Goal: Transaction & Acquisition: Purchase product/service

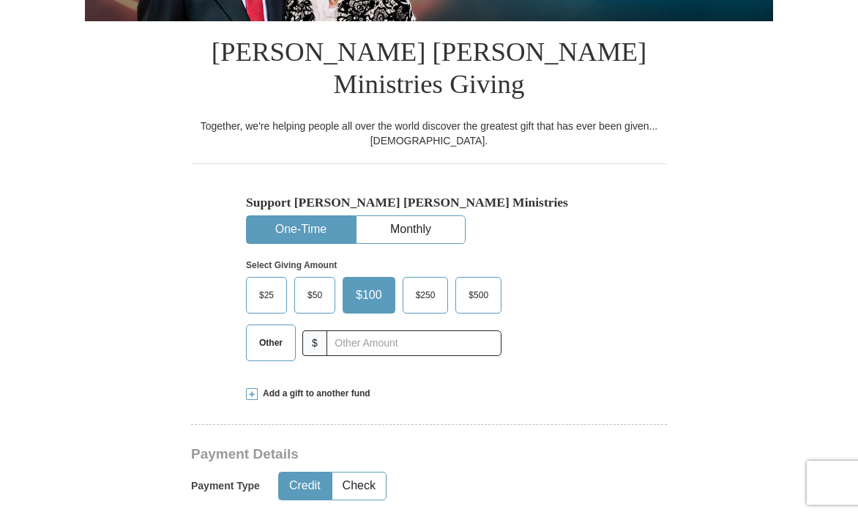
scroll to position [287, 0]
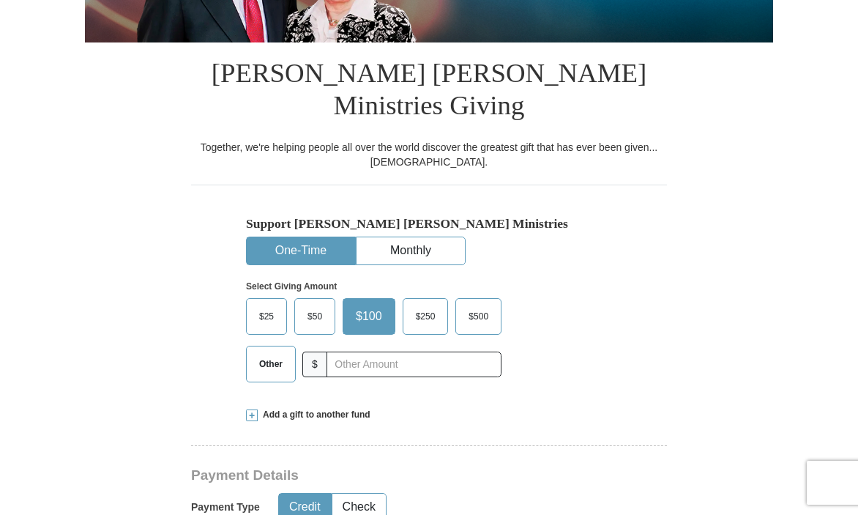
click at [266, 353] on span "Other" at bounding box center [271, 364] width 38 height 22
click at [0, 0] on input "Other" at bounding box center [0, 0] width 0 height 0
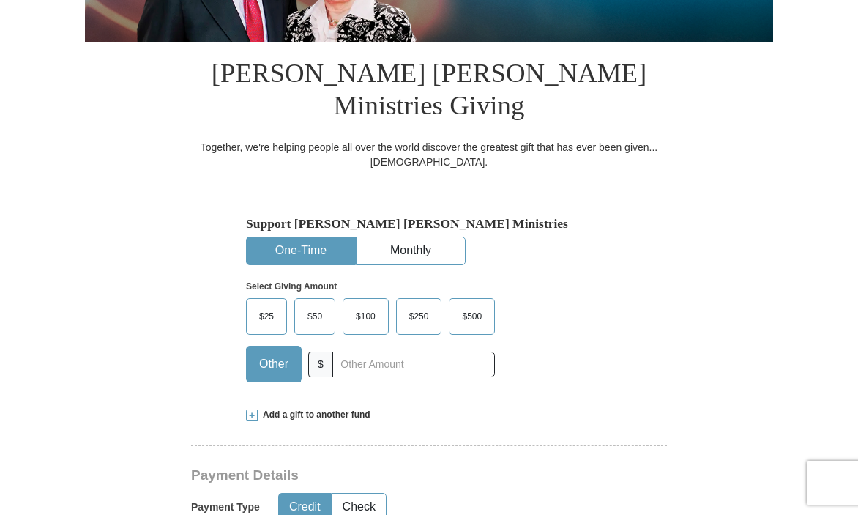
click at [324, 237] on button "One-Time" at bounding box center [301, 250] width 108 height 27
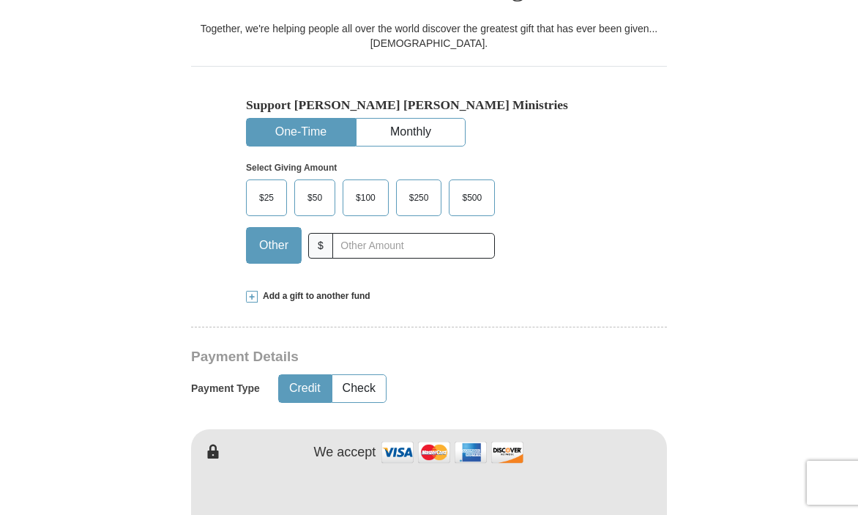
scroll to position [408, 0]
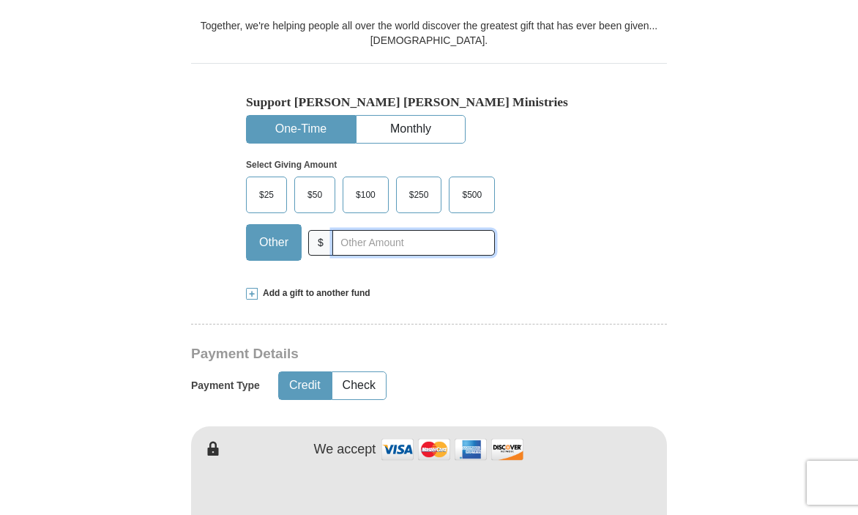
click at [341, 230] on input "text" at bounding box center [413, 243] width 163 height 26
type input "200.00"
click at [310, 372] on button "Credit" at bounding box center [305, 385] width 52 height 27
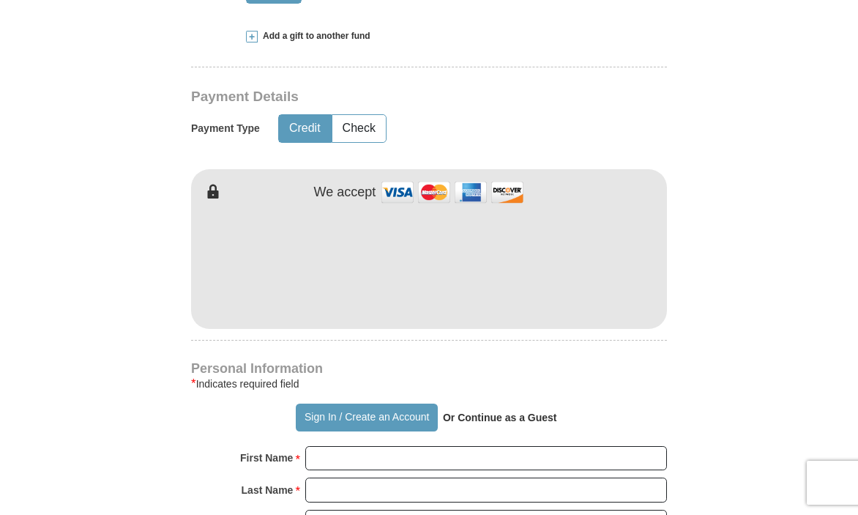
scroll to position [766, 0]
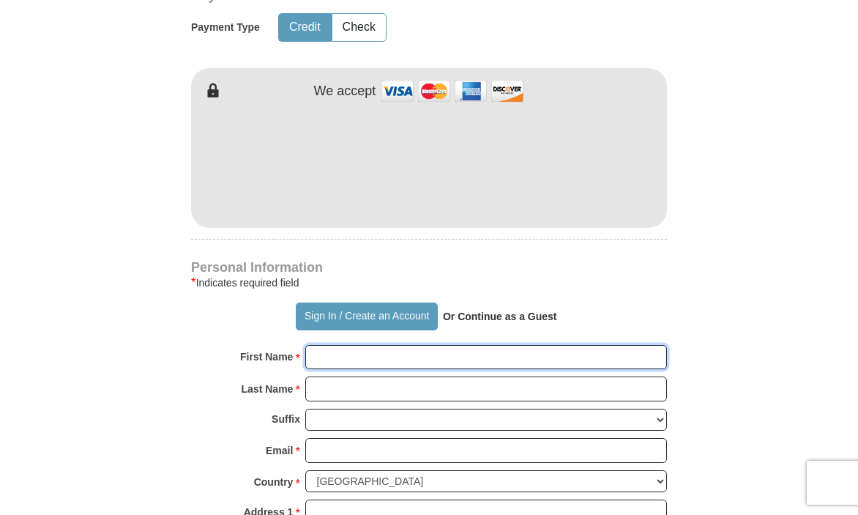
click at [325, 345] on input "First Name *" at bounding box center [486, 357] width 362 height 25
type input "[PERSON_NAME]"
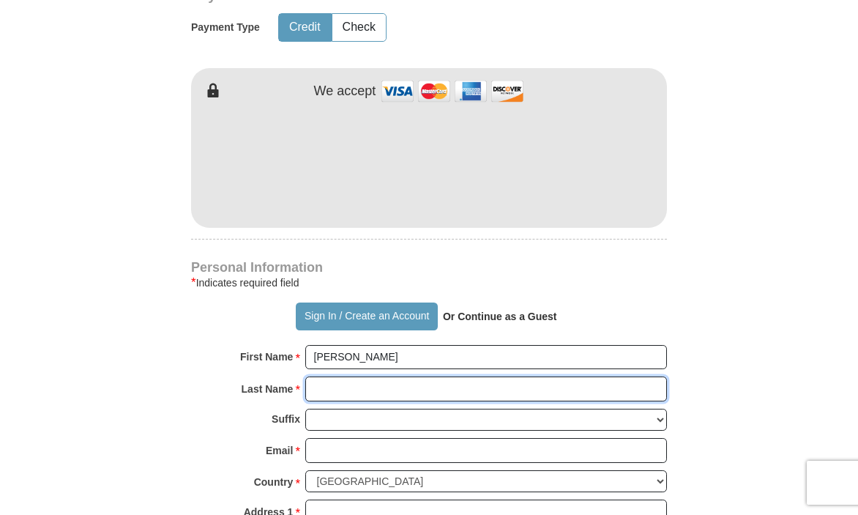
click at [351, 376] on input "Last Name *" at bounding box center [486, 388] width 362 height 25
type input "[PERSON_NAME]"
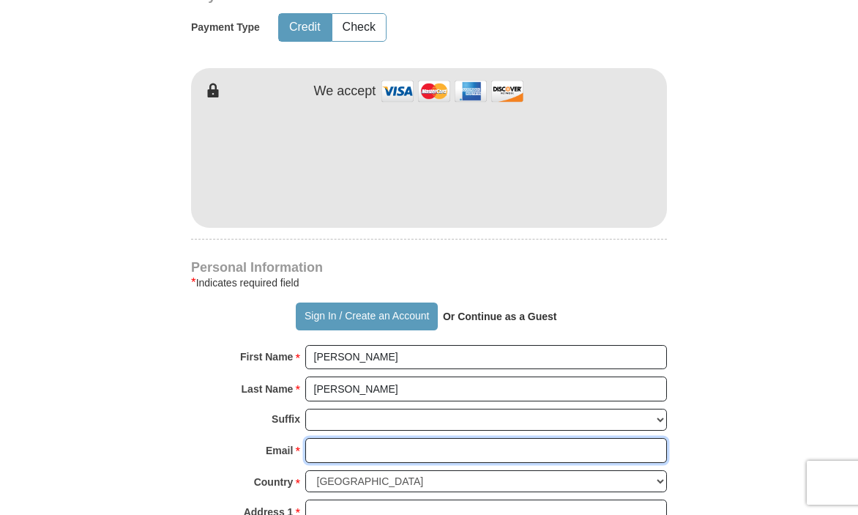
click at [316, 438] on input "Email *" at bounding box center [486, 450] width 362 height 25
type input "[EMAIL_ADDRESS][DOMAIN_NAME]"
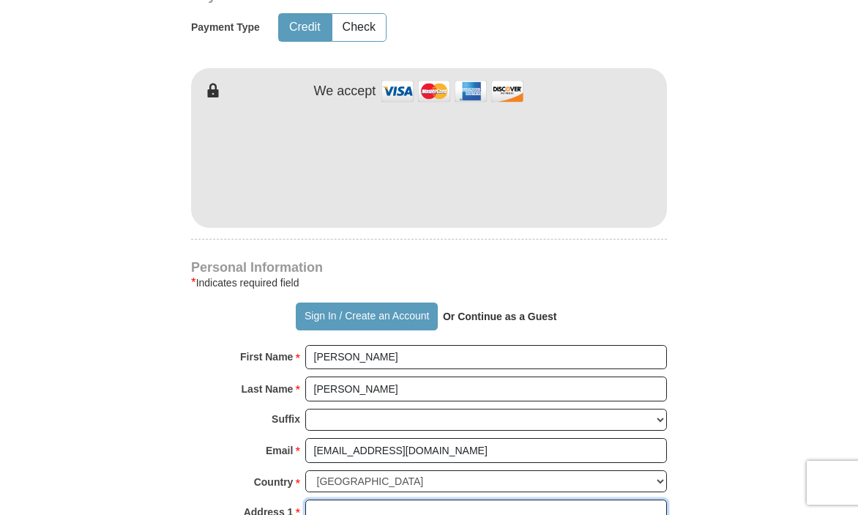
click at [313, 499] on input "Address 1 *" at bounding box center [486, 511] width 362 height 25
type input "[STREET_ADDRESS]"
type input "Roswell"
select select "GA"
type input "30075"
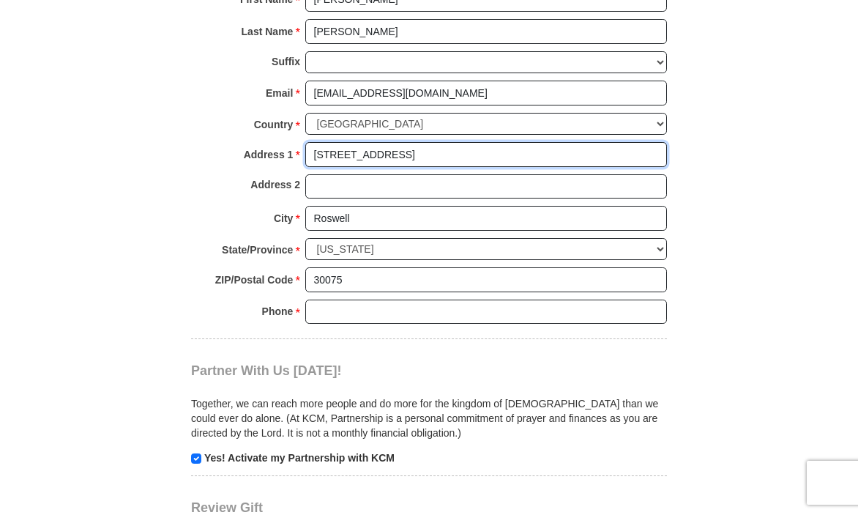
scroll to position [1133, 0]
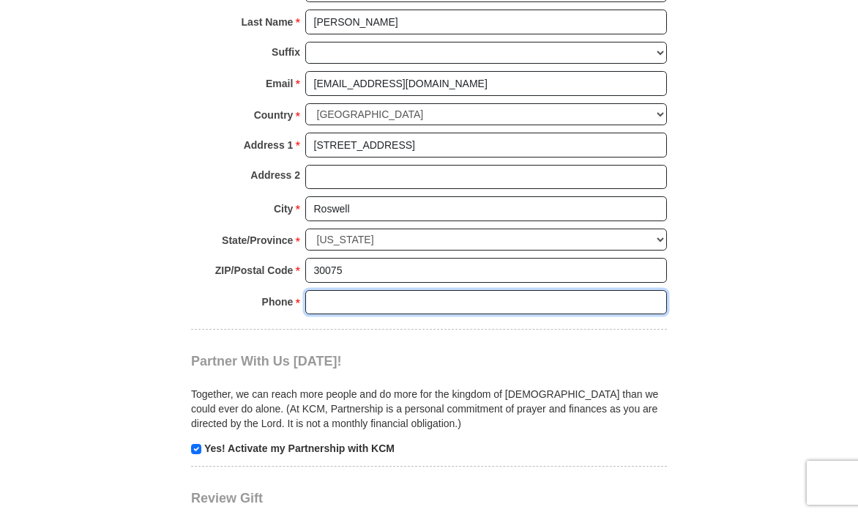
click at [342, 290] on input "Phone * *" at bounding box center [486, 302] width 362 height 25
type input "6785755575"
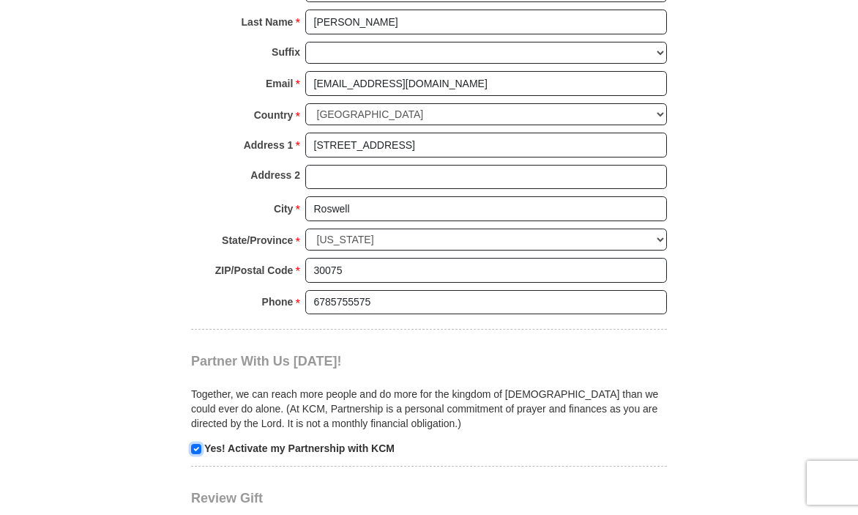
click at [199, 444] on input "checkbox" at bounding box center [196, 449] width 10 height 10
checkbox input "false"
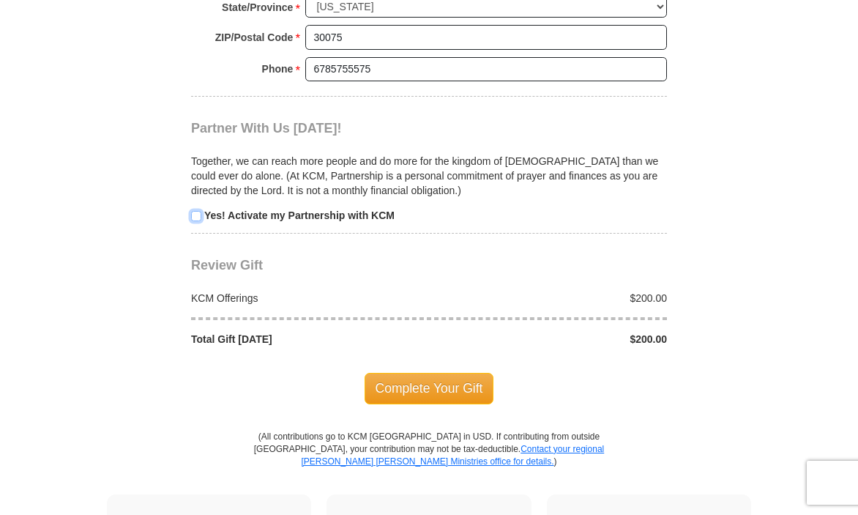
scroll to position [1370, 0]
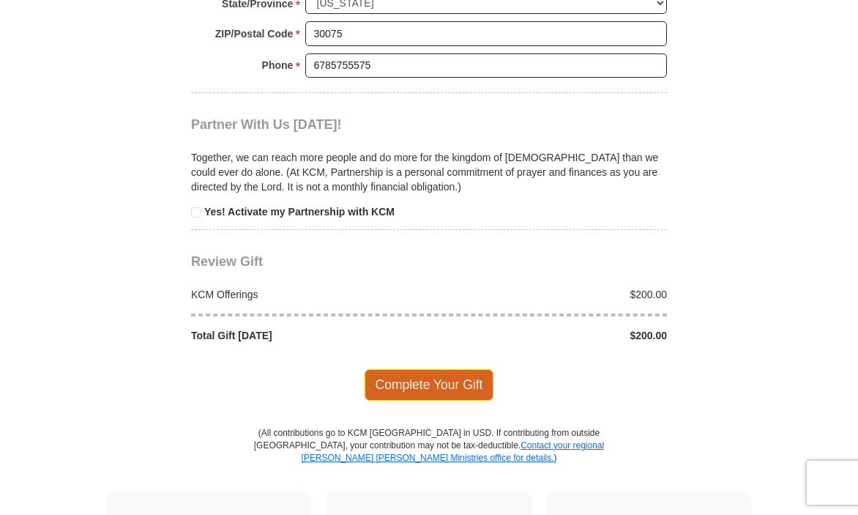
click at [459, 369] on span "Complete Your Gift" at bounding box center [430, 384] width 130 height 31
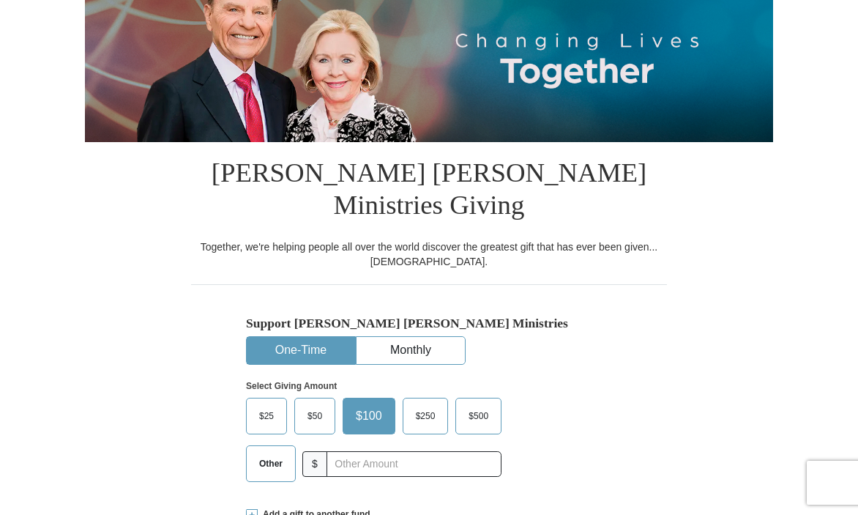
scroll to position [197, 0]
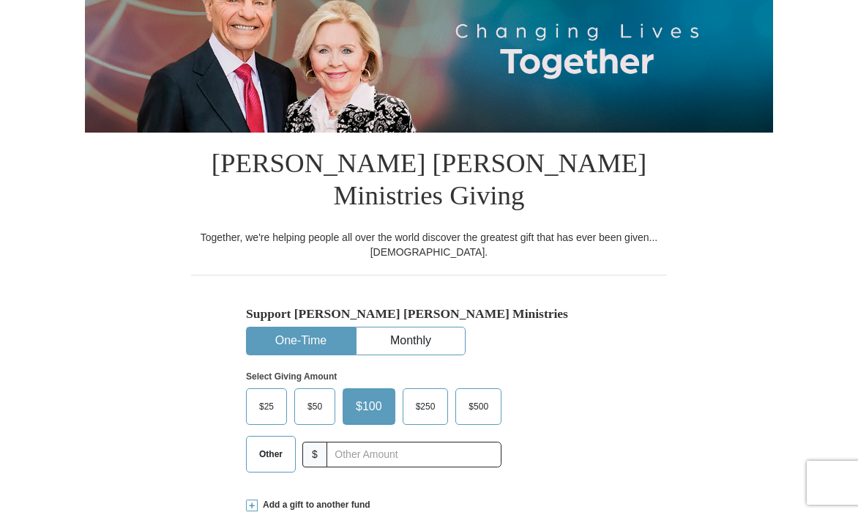
click at [341, 327] on button "One-Time" at bounding box center [301, 340] width 108 height 27
click at [266, 443] on span "Other" at bounding box center [271, 454] width 38 height 22
click at [0, 0] on input "Other" at bounding box center [0, 0] width 0 height 0
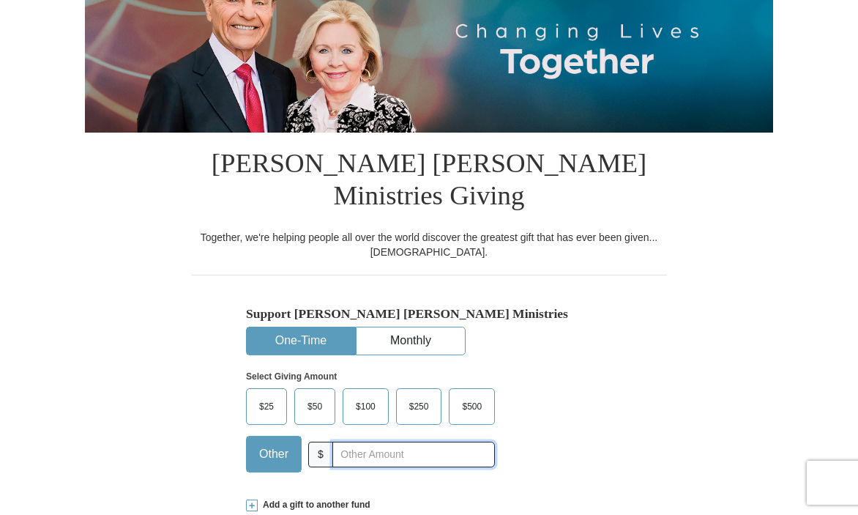
click at [337, 441] on input "text" at bounding box center [413, 454] width 163 height 26
click at [354, 441] on input "170.00" at bounding box center [413, 454] width 163 height 26
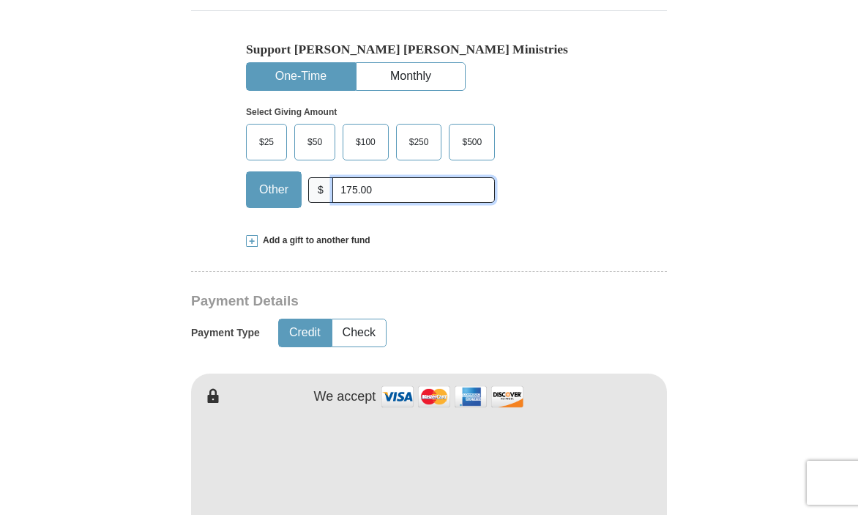
scroll to position [485, 0]
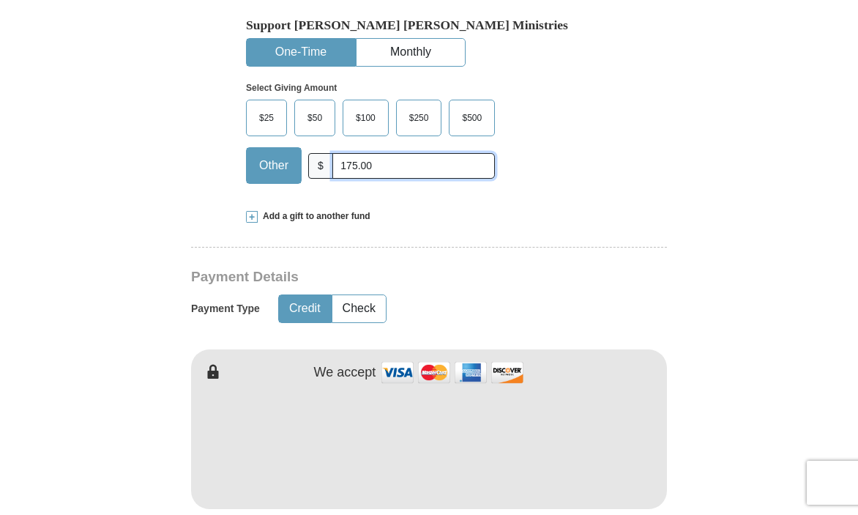
type input "175.00"
click at [250, 211] on span at bounding box center [252, 217] width 12 height 12
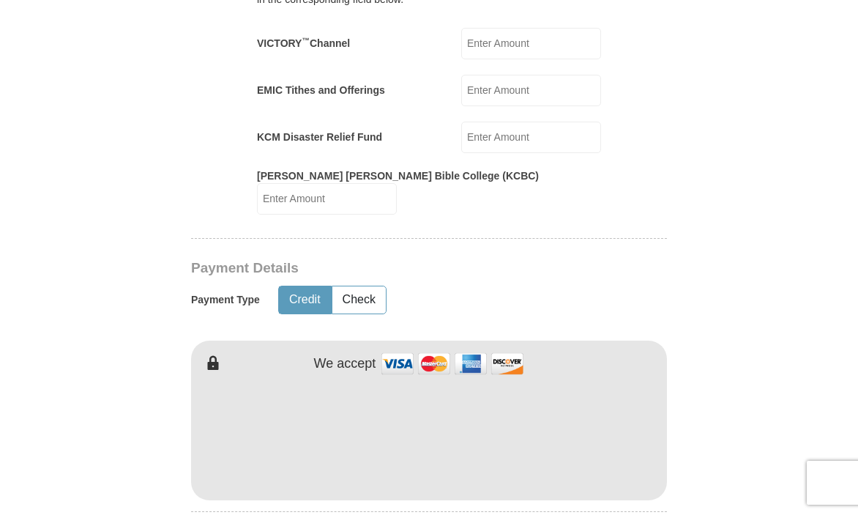
scroll to position [852, 0]
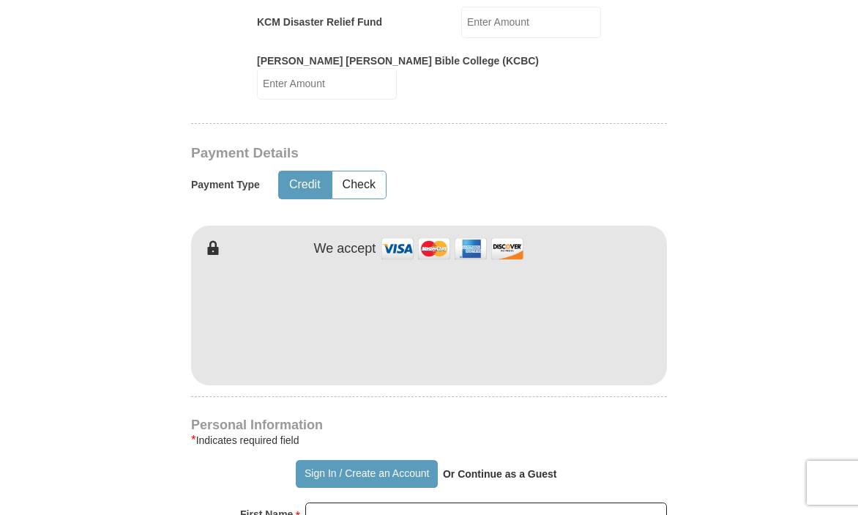
click at [299, 171] on button "Credit" at bounding box center [305, 184] width 52 height 27
click at [325, 502] on input "First Name *" at bounding box center [486, 514] width 362 height 25
type input "[PERSON_NAME]"
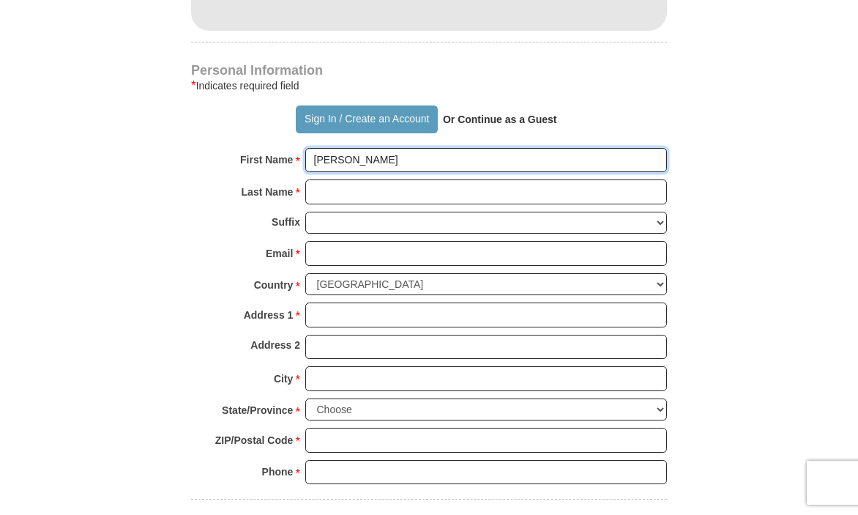
scroll to position [1202, 0]
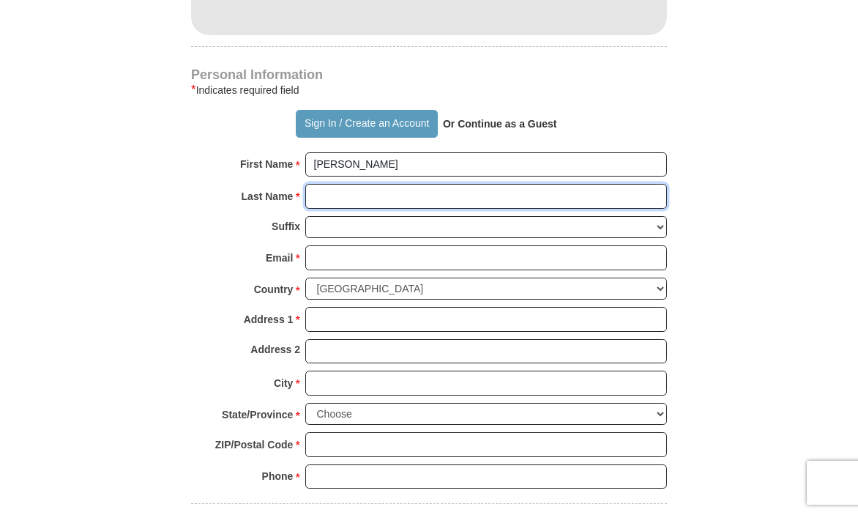
click at [320, 184] on input "Last Name *" at bounding box center [486, 196] width 362 height 25
type input "[PERSON_NAME]"
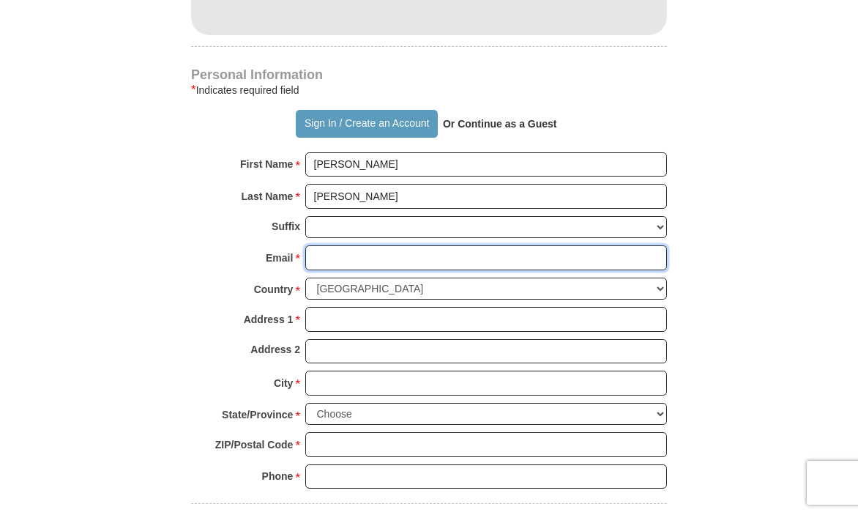
click at [327, 245] on input "Email *" at bounding box center [486, 257] width 362 height 25
type input "[EMAIL_ADDRESS][DOMAIN_NAME]"
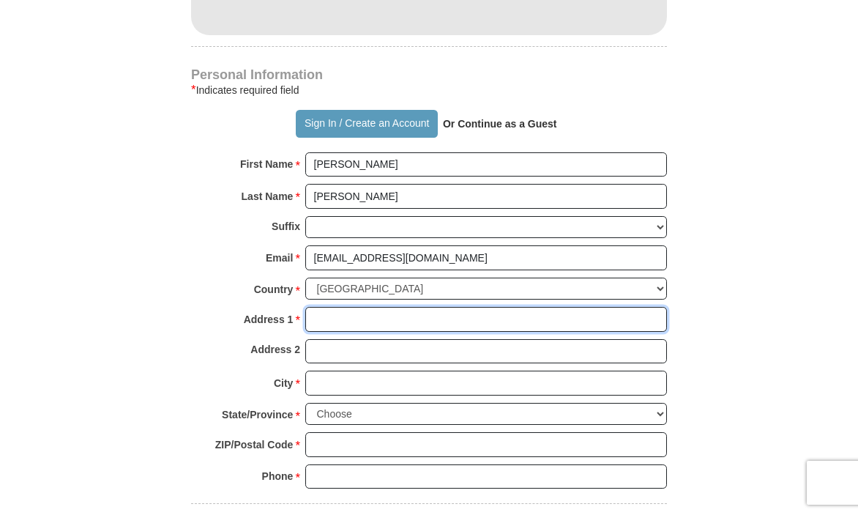
click at [330, 307] on input "Address 1 *" at bounding box center [486, 319] width 362 height 25
type input "[STREET_ADDRESS]"
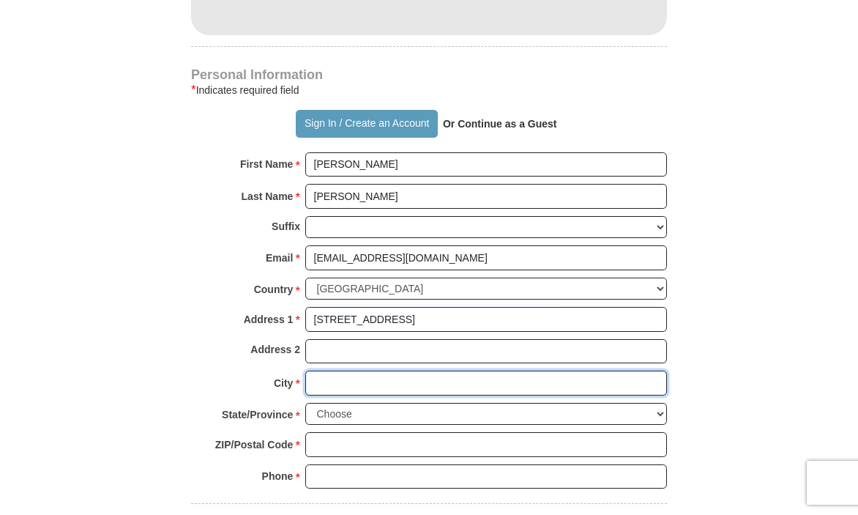
type input "Roswell"
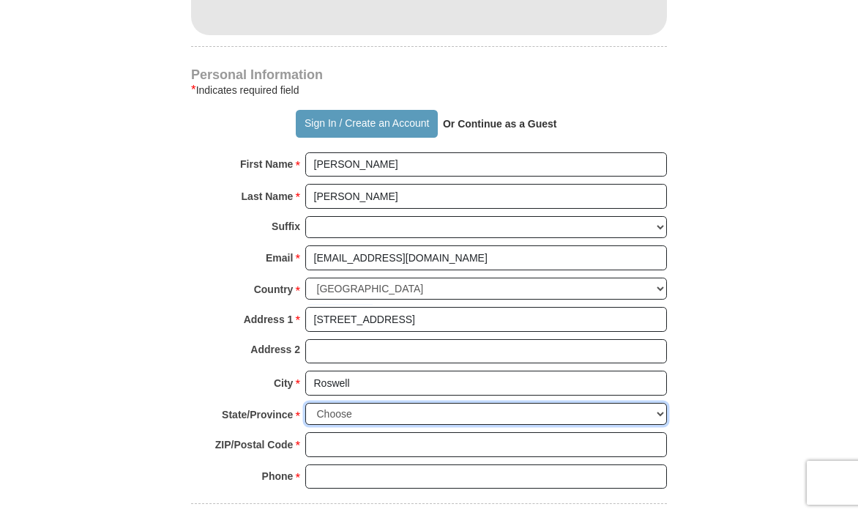
select select "GA"
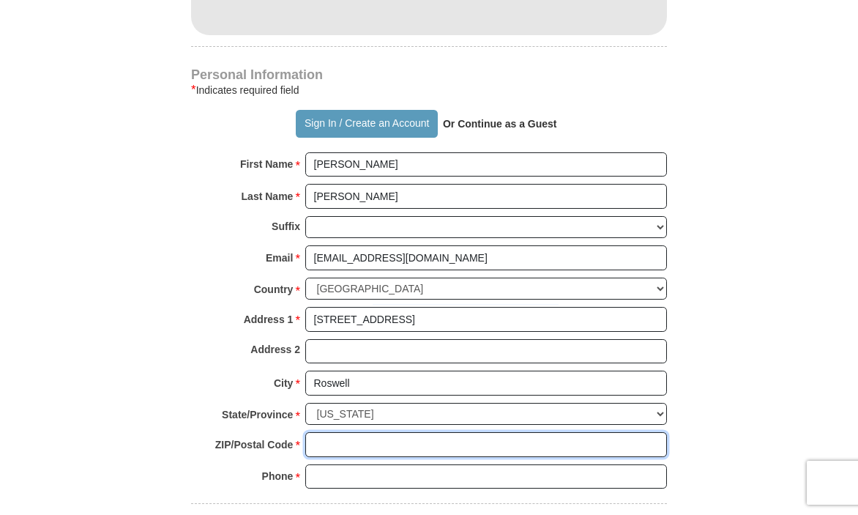
type input "30075"
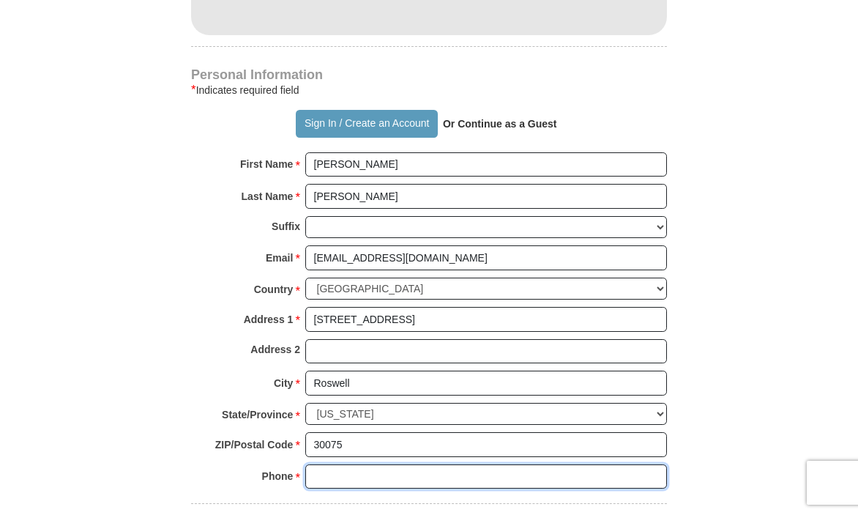
click at [315, 464] on input "Phone * *" at bounding box center [486, 476] width 362 height 25
type input "6785755575"
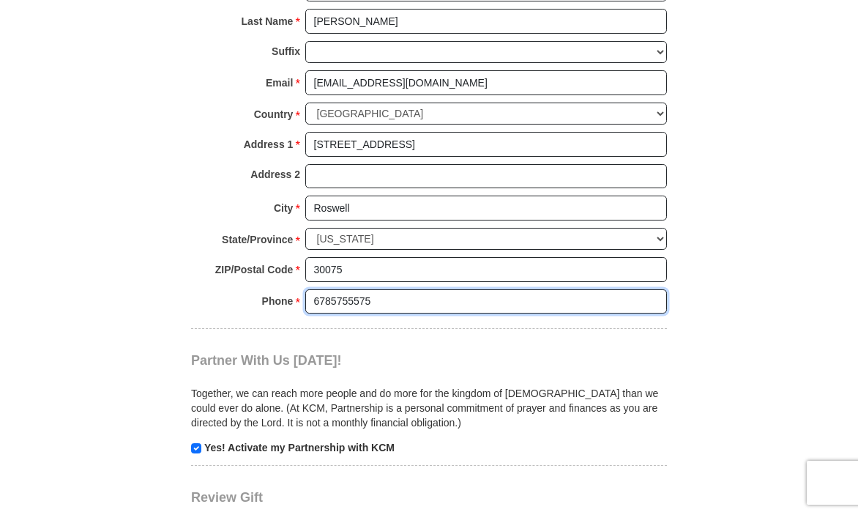
scroll to position [1414, 0]
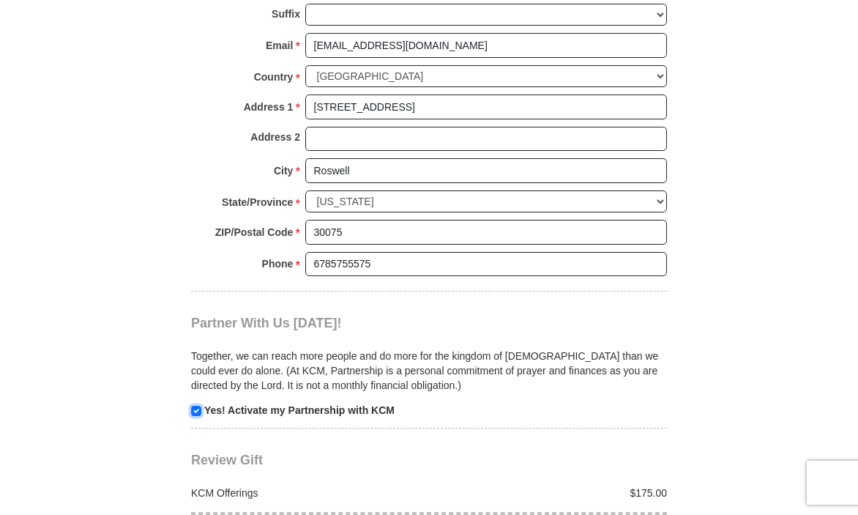
click at [199, 406] on input "checkbox" at bounding box center [196, 411] width 10 height 10
checkbox input "false"
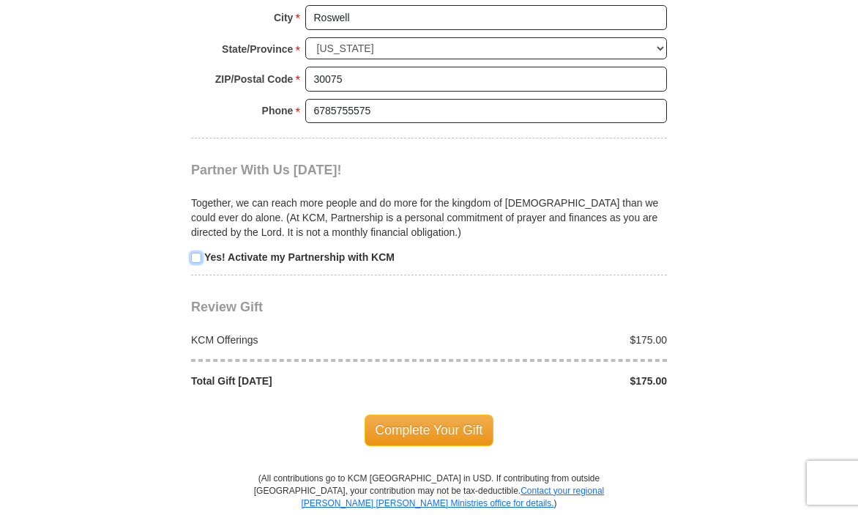
scroll to position [1571, 0]
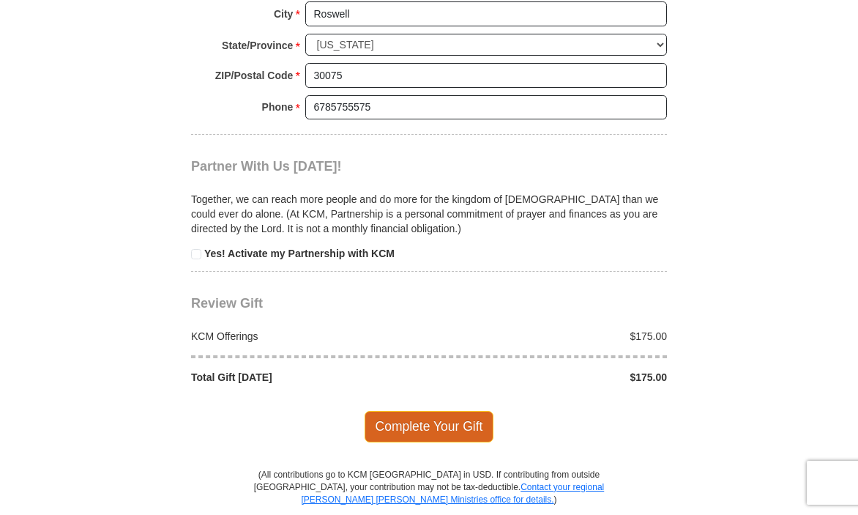
click at [468, 411] on span "Complete Your Gift" at bounding box center [430, 426] width 130 height 31
